Goal: Information Seeking & Learning: Learn about a topic

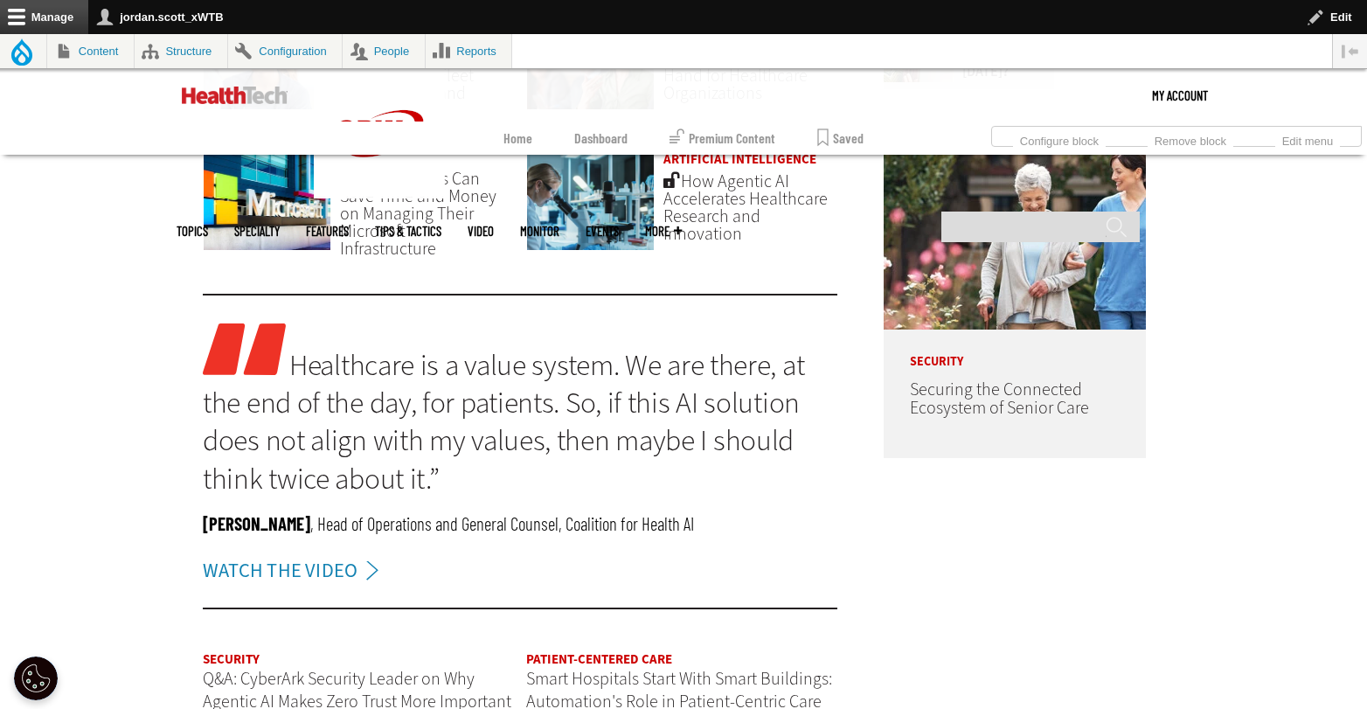
scroll to position [1252, 0]
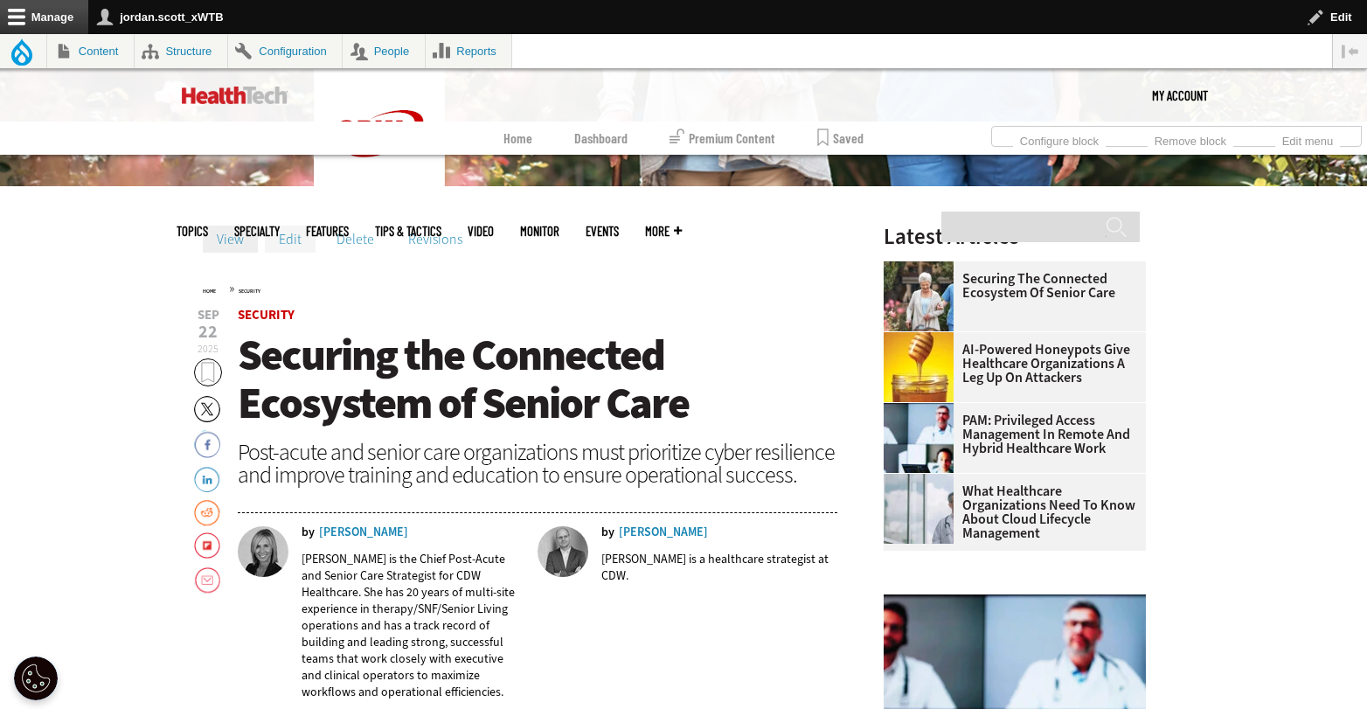
scroll to position [498, 0]
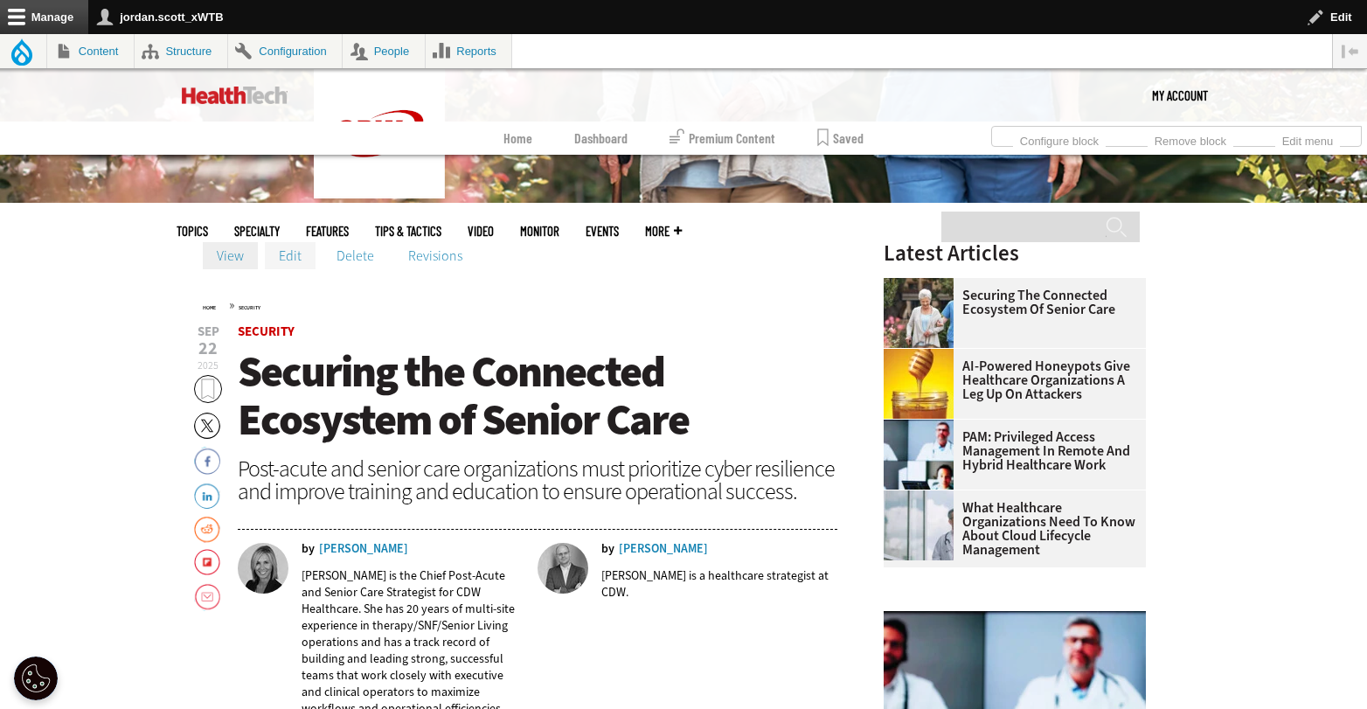
click at [290, 253] on link "Edit" at bounding box center [290, 255] width 51 height 26
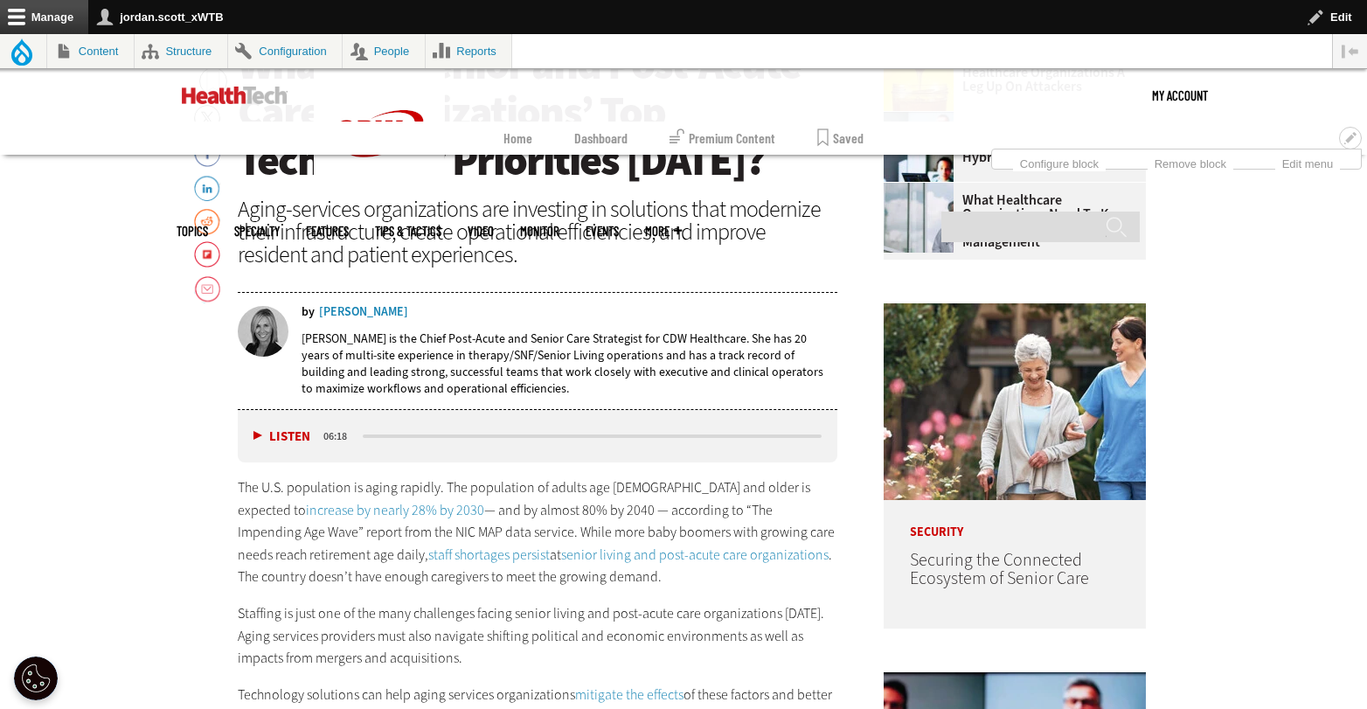
scroll to position [1141, 0]
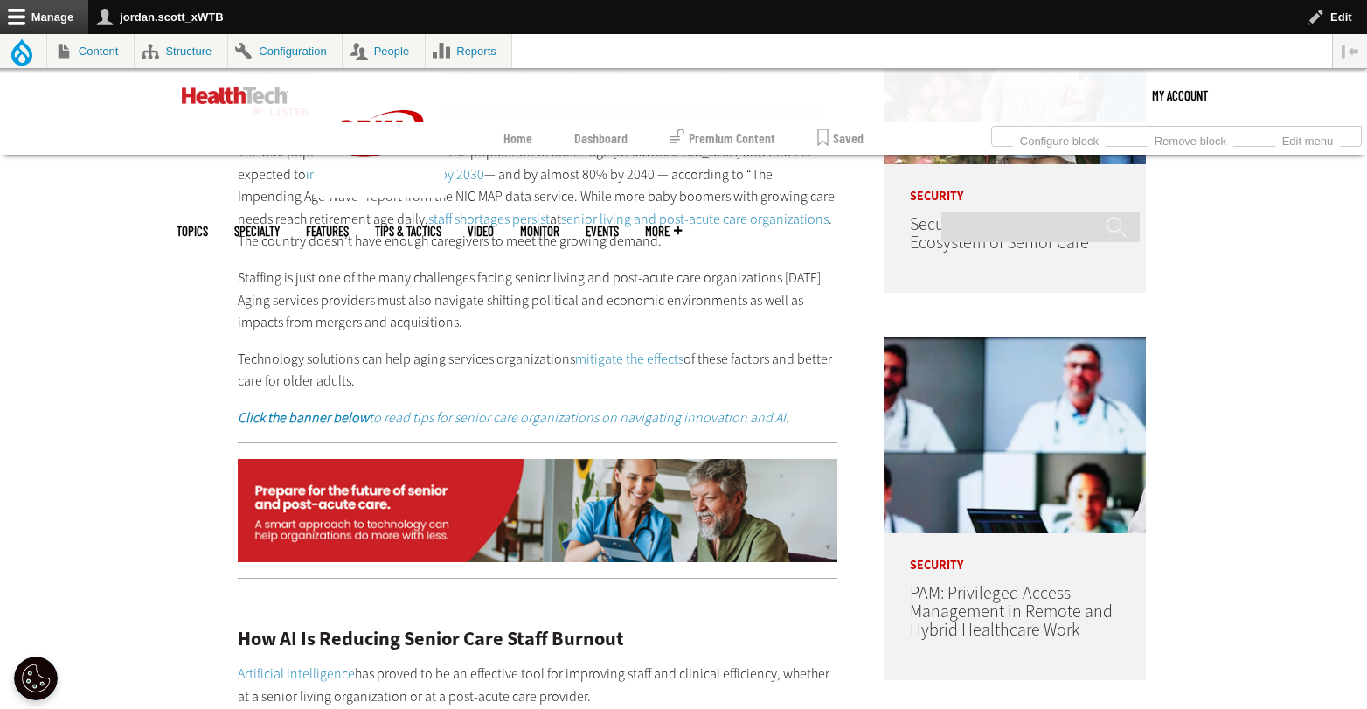
click at [530, 419] on em "Click the banner below to read tips for senior care organizations on navigating…" at bounding box center [513, 417] width 551 height 18
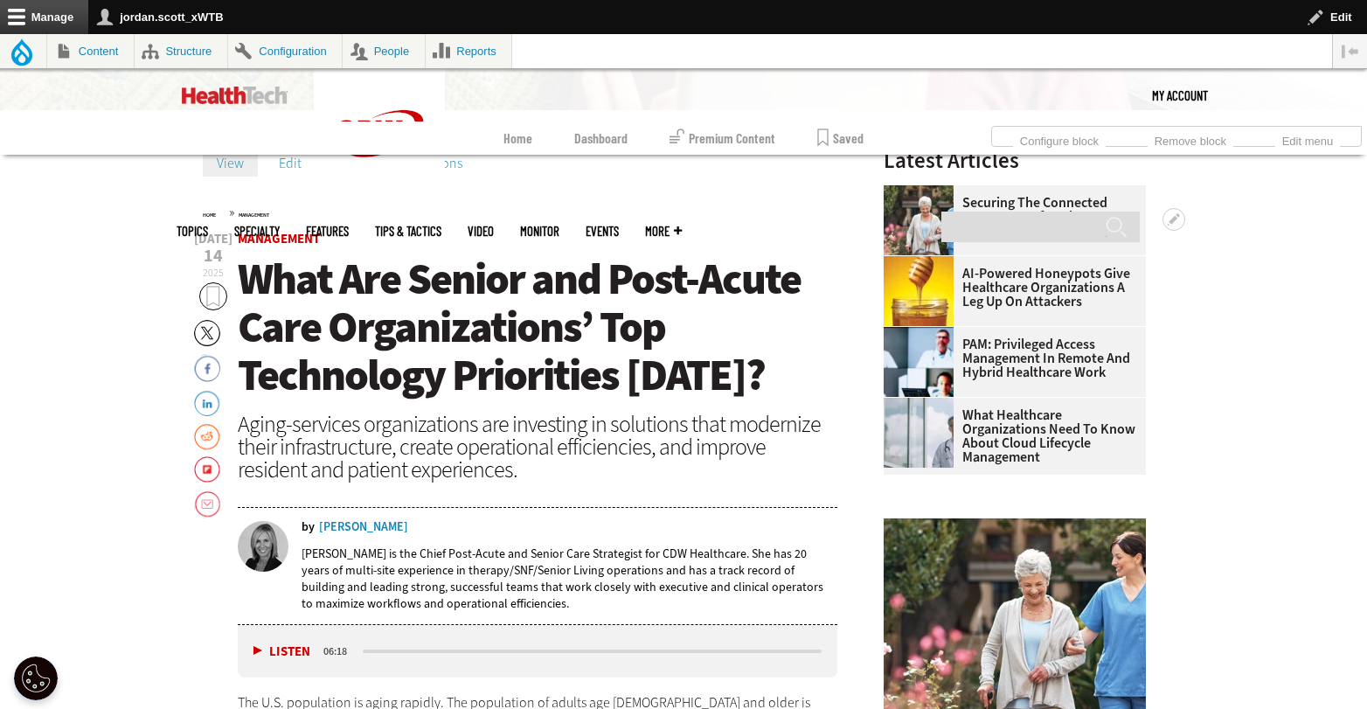
scroll to position [544, 0]
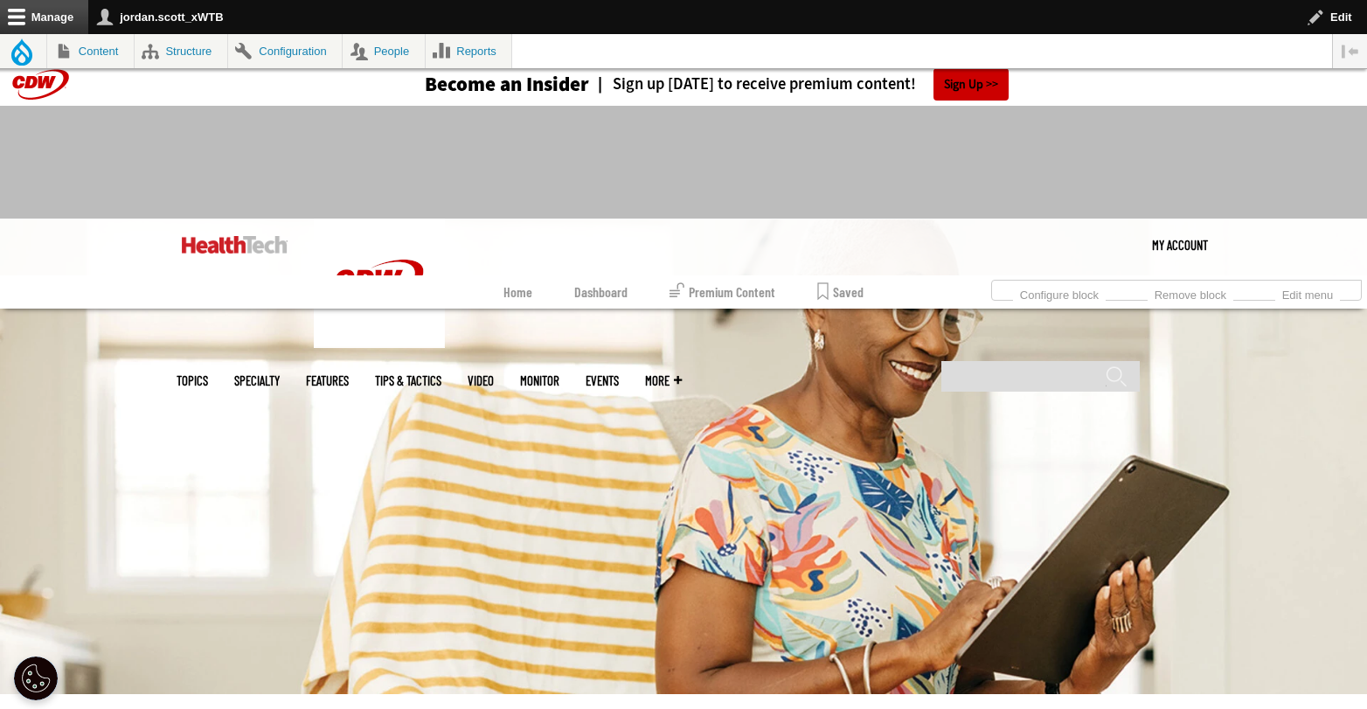
scroll to position [513, 0]
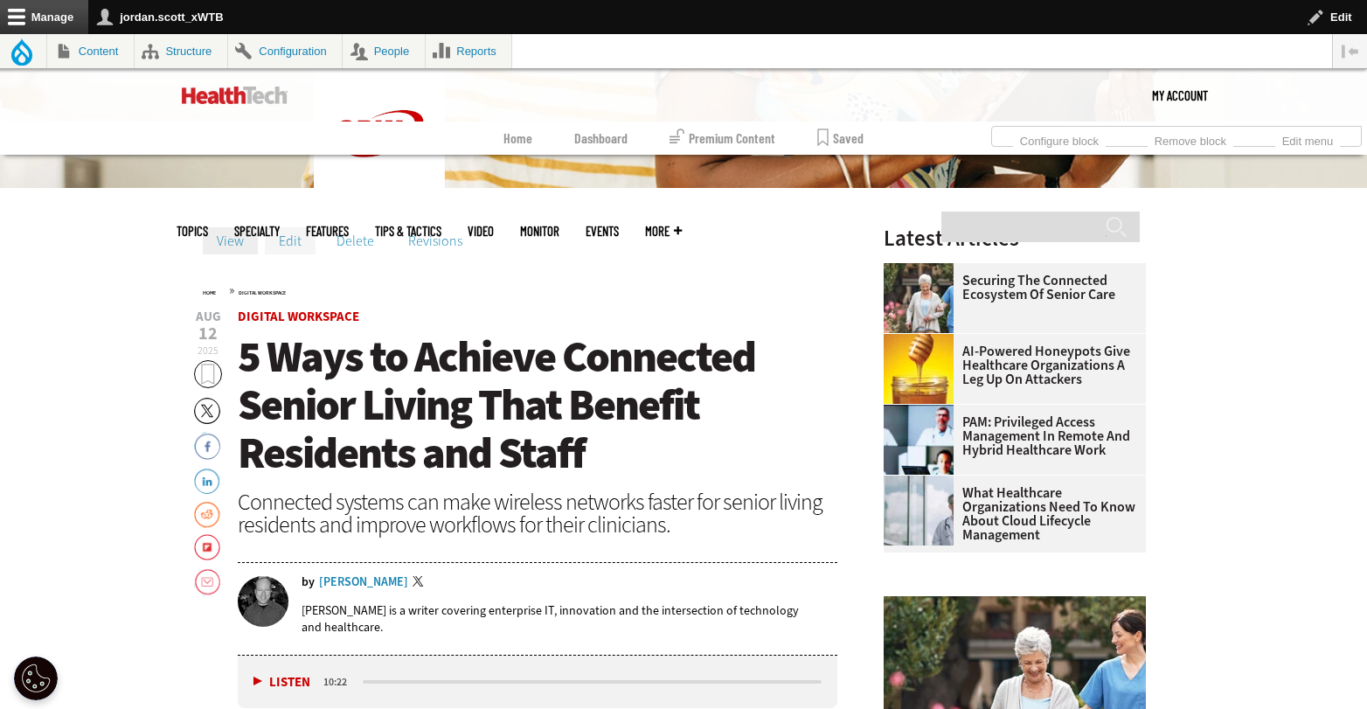
click at [298, 246] on link "Edit" at bounding box center [290, 240] width 51 height 26
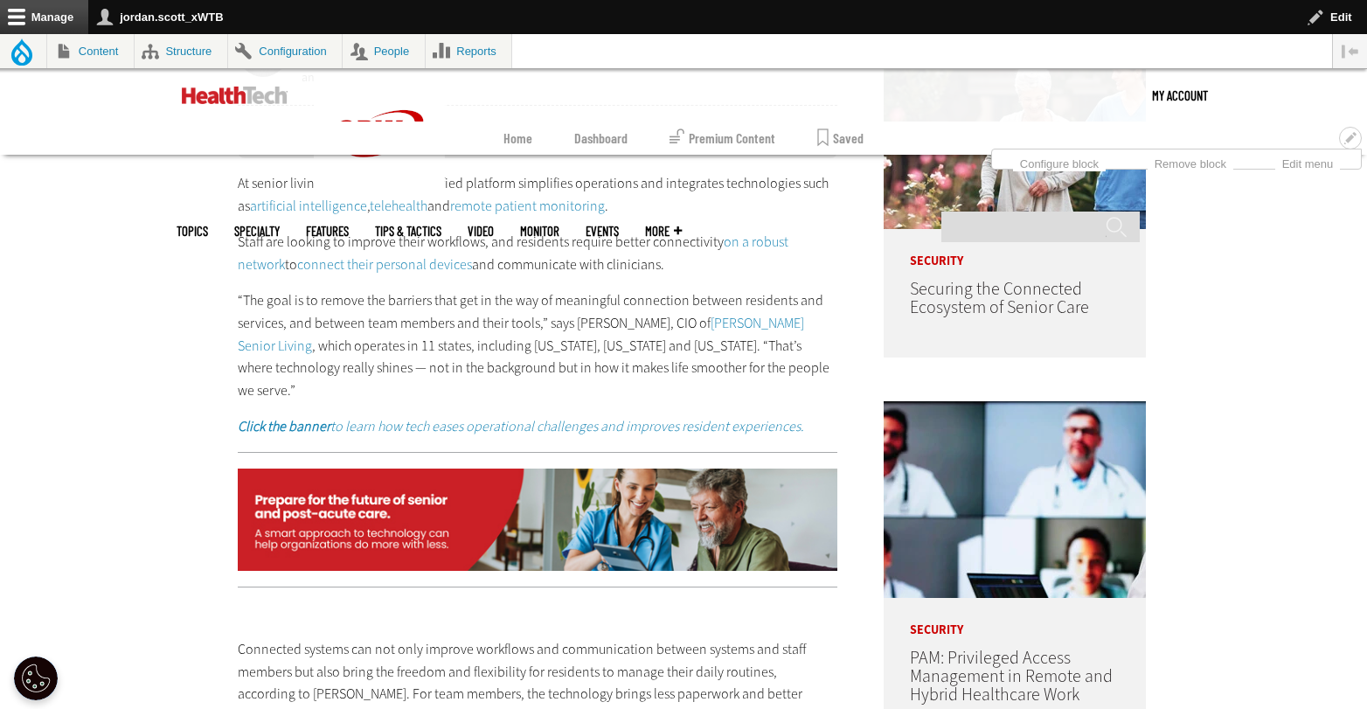
scroll to position [1152, 0]
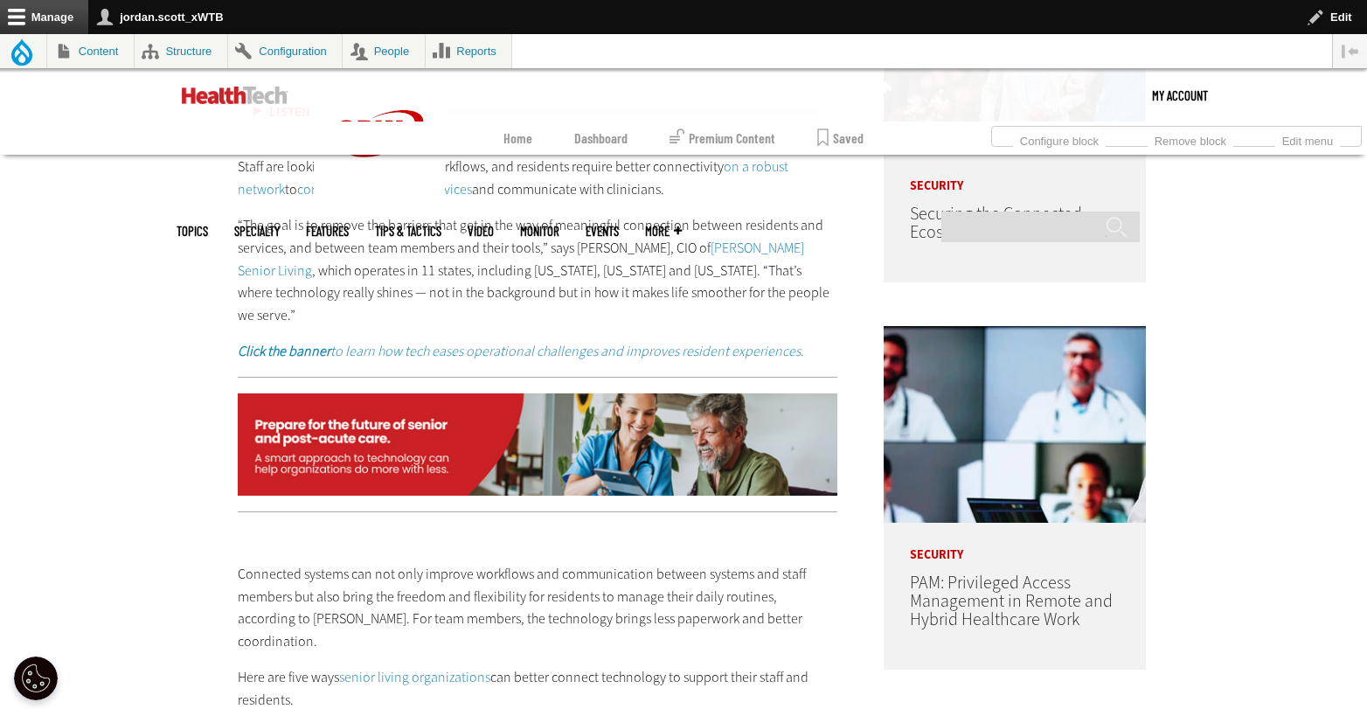
click at [645, 342] on em "Click the banner to learn how tech eases operational challenges and improves re…" at bounding box center [521, 351] width 566 height 18
click at [628, 449] on img at bounding box center [538, 444] width 600 height 103
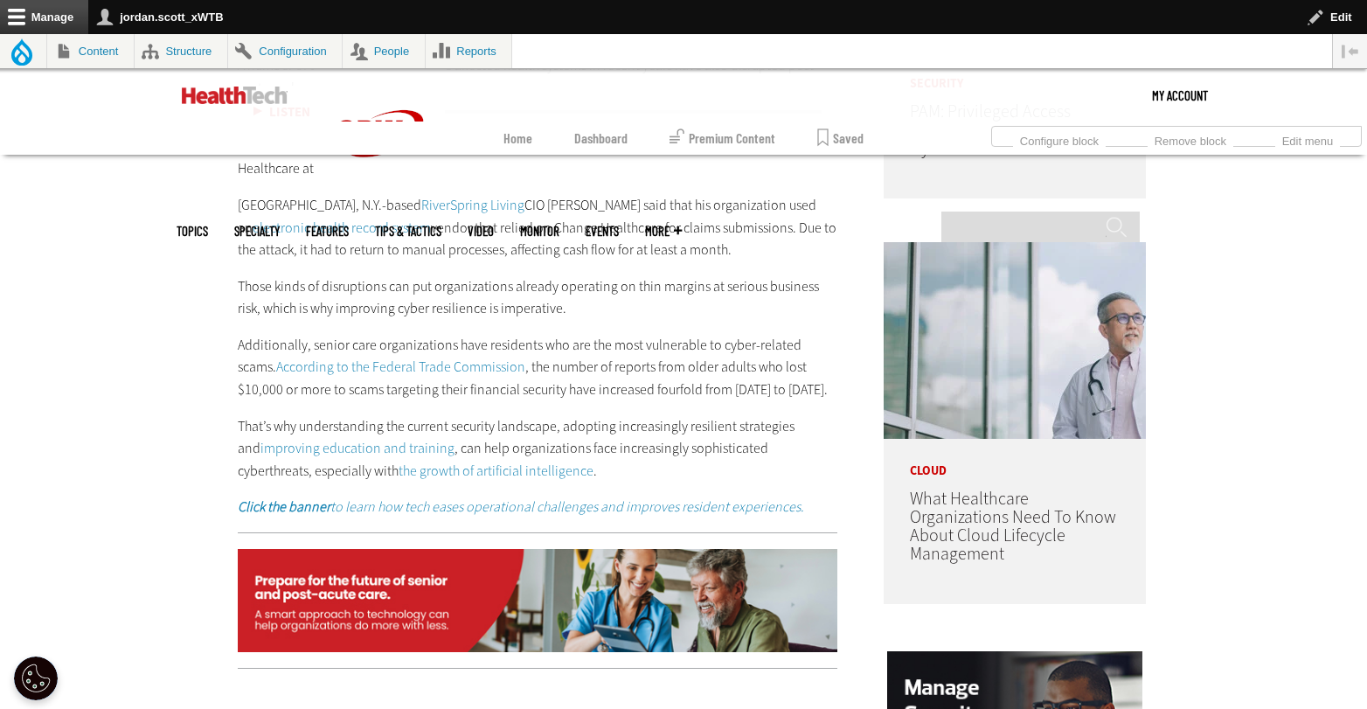
scroll to position [1442, 0]
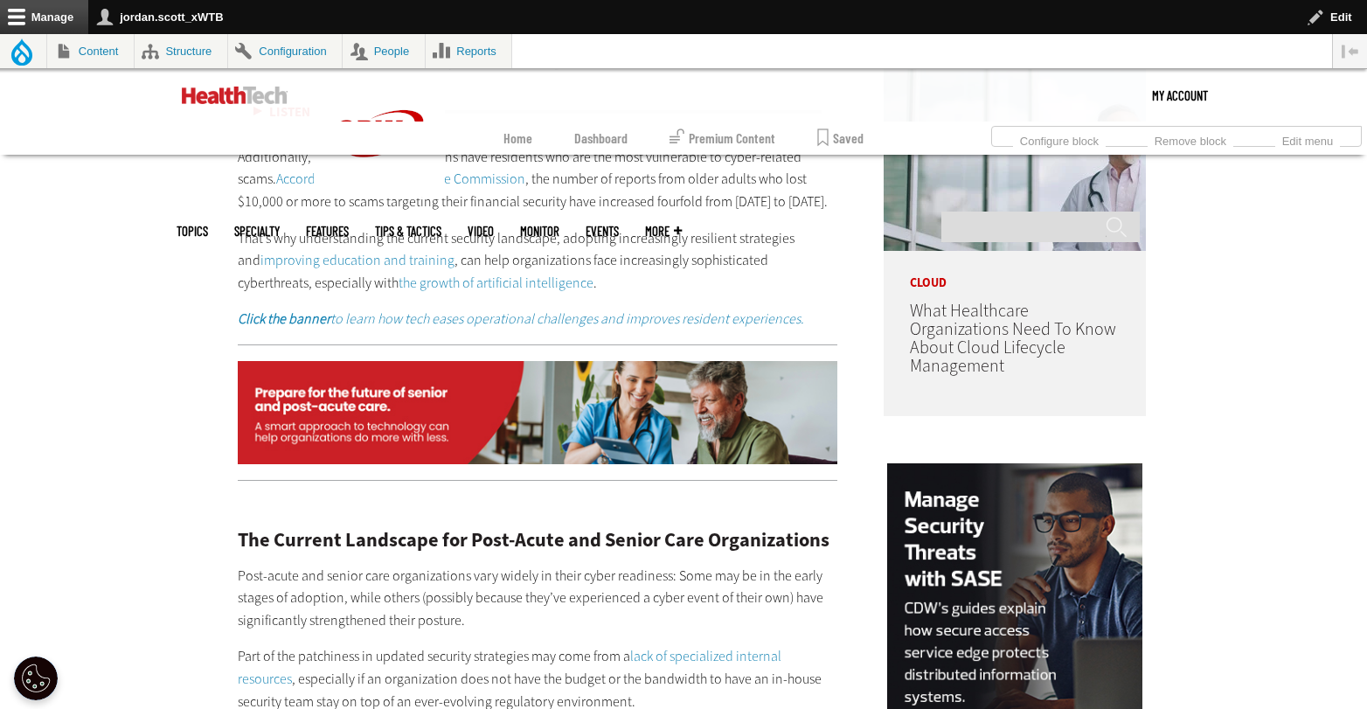
click at [552, 309] on em "Click the banner to learn how tech eases operational challenges and improves re…" at bounding box center [521, 318] width 566 height 18
click at [753, 368] on img at bounding box center [538, 412] width 600 height 103
